Goal: Task Accomplishment & Management: Manage account settings

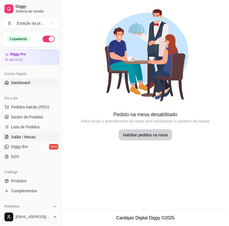
click at [32, 82] on link "Dashboard" at bounding box center [30, 82] width 57 height 9
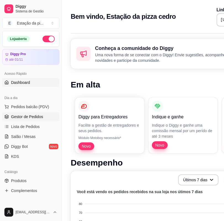
click at [29, 115] on span "Gestor de Pedidos" at bounding box center [27, 117] width 32 height 6
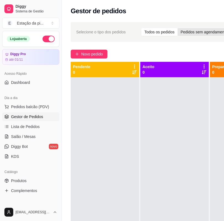
click at [194, 31] on div "Pedidos sem agendamento" at bounding box center [204, 32] width 53 height 8
click at [178, 28] on input "Pedidos sem agendamento" at bounding box center [178, 28] width 0 height 0
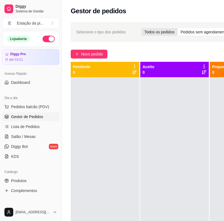
click at [163, 33] on div "Todos os pedidos" at bounding box center [159, 32] width 36 height 8
click at [141, 28] on input "Todos os pedidos" at bounding box center [141, 28] width 0 height 0
